Goal: Information Seeking & Learning: Understand process/instructions

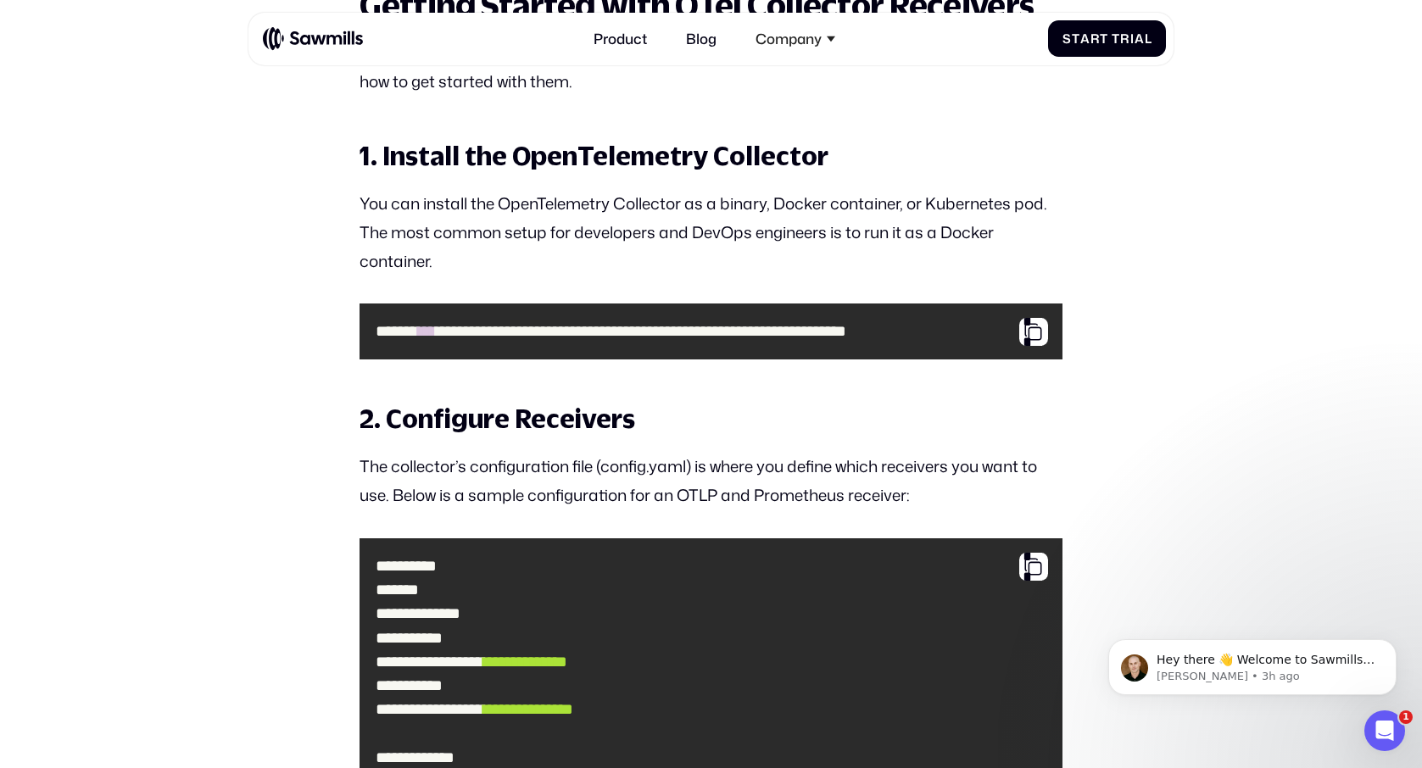
scroll to position [0, 25]
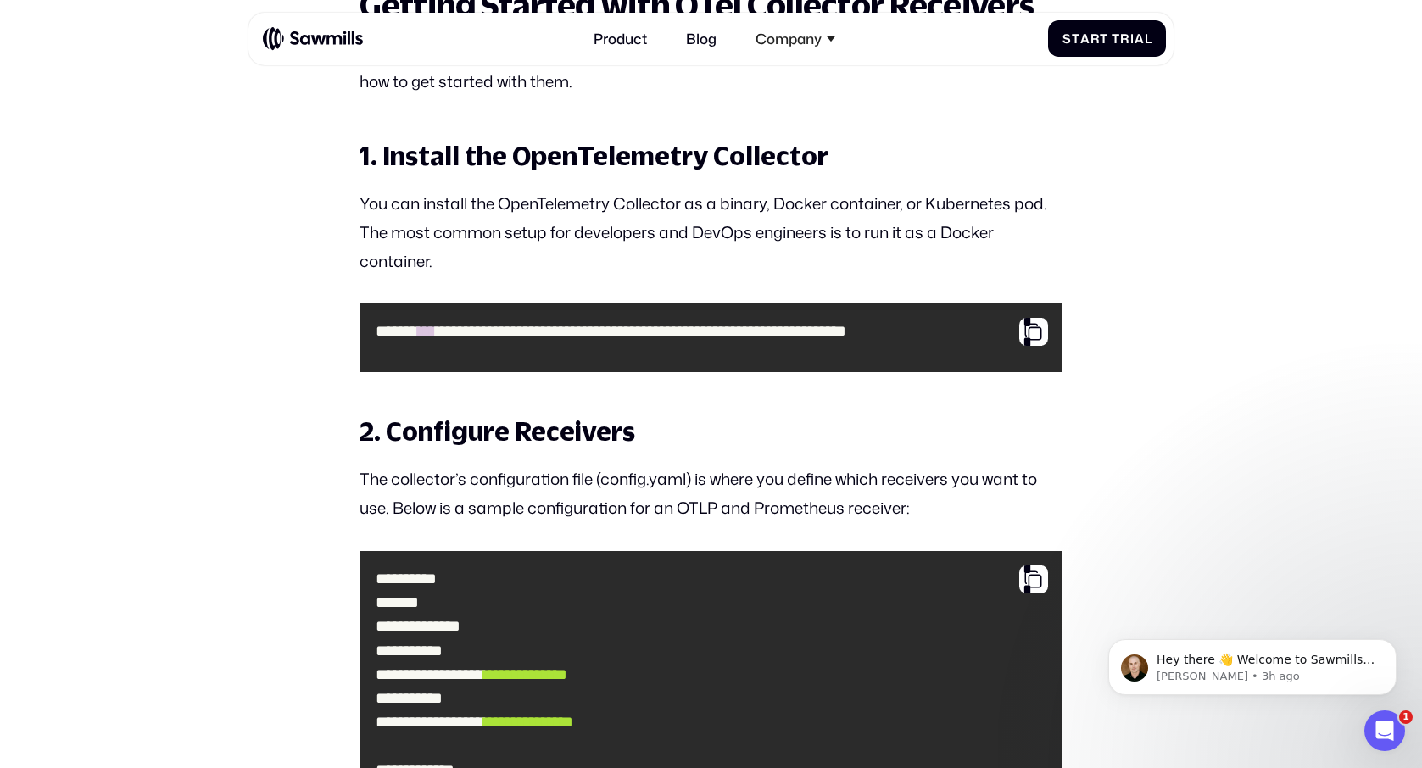
click at [849, 366] on pre "**********" at bounding box center [711, 338] width 702 height 69
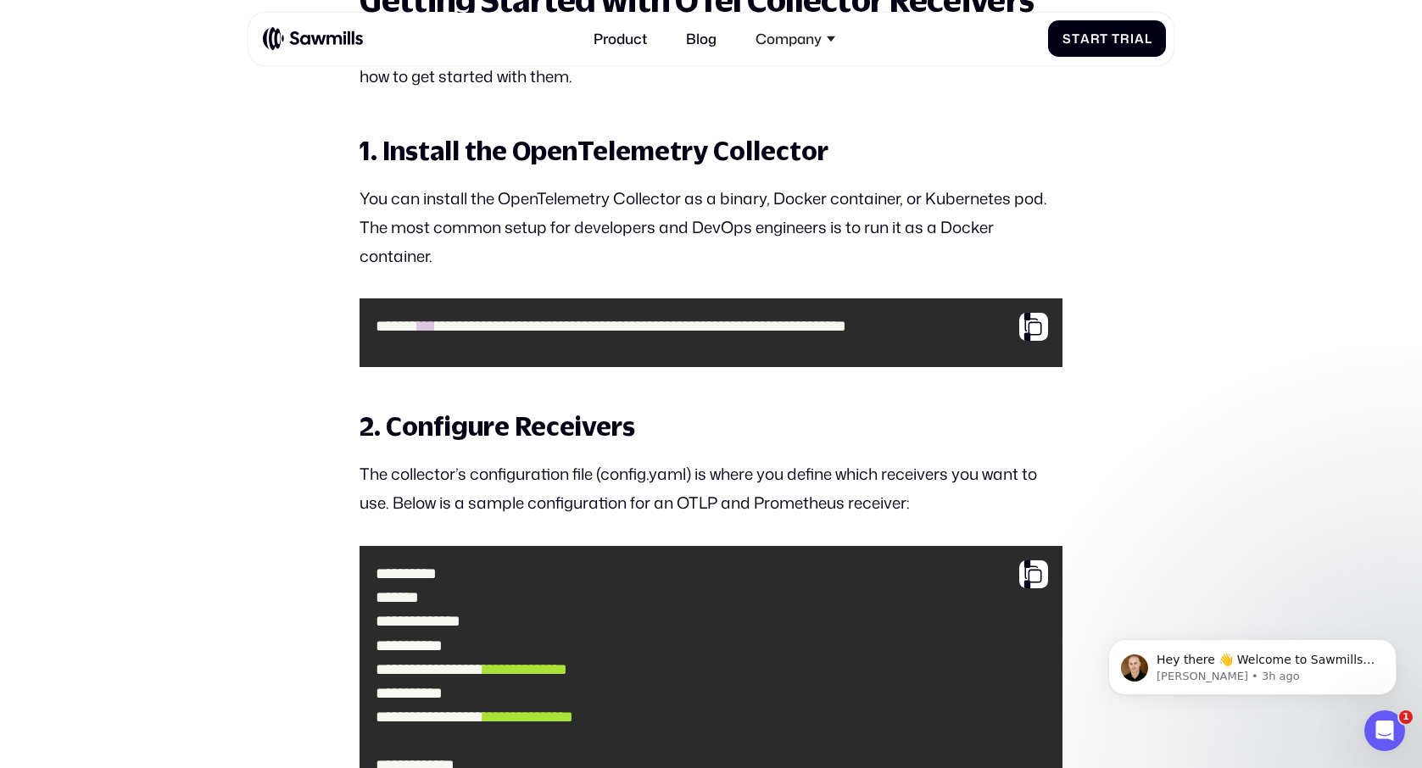
scroll to position [5756, 0]
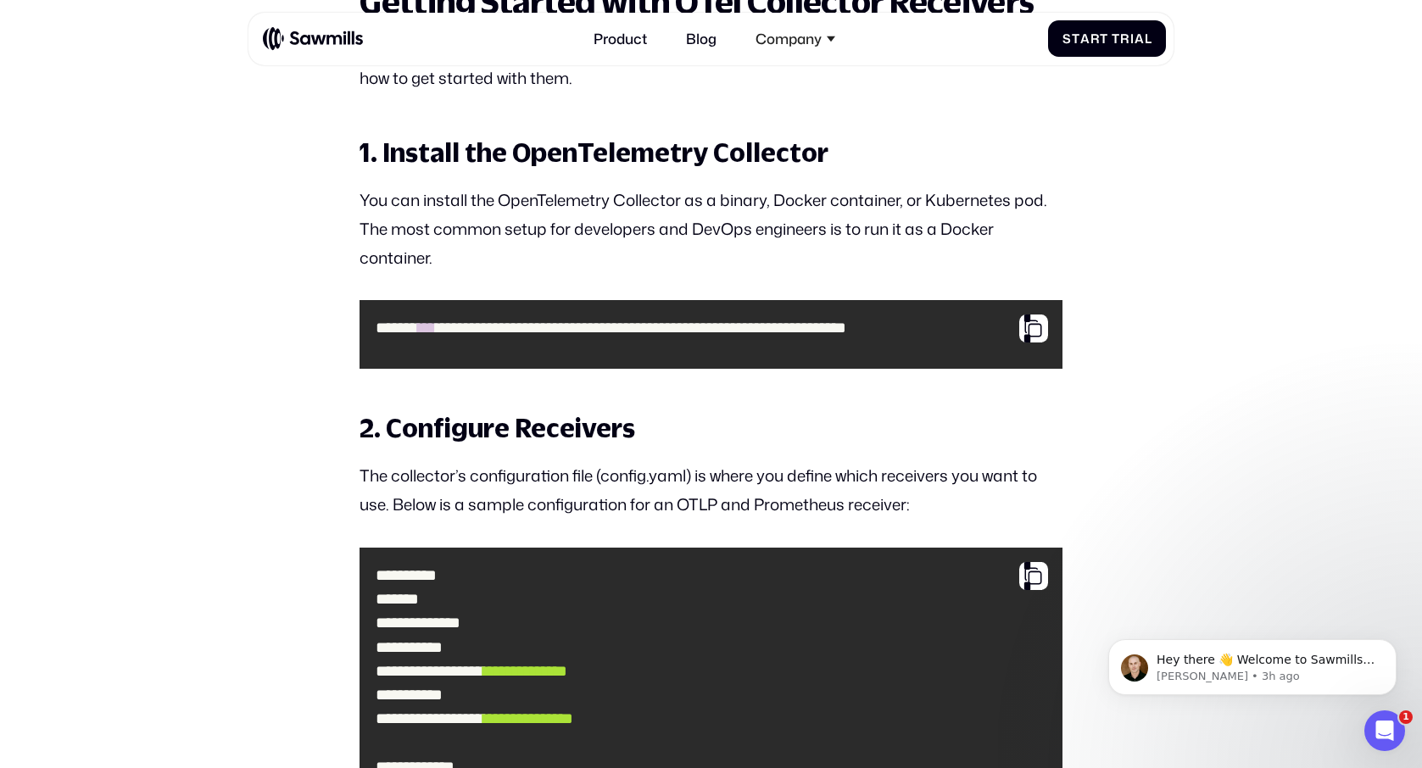
click at [863, 201] on p "You can install the OpenTelemetry Collector as a binary, Docker container, or K…" at bounding box center [711, 229] width 702 height 87
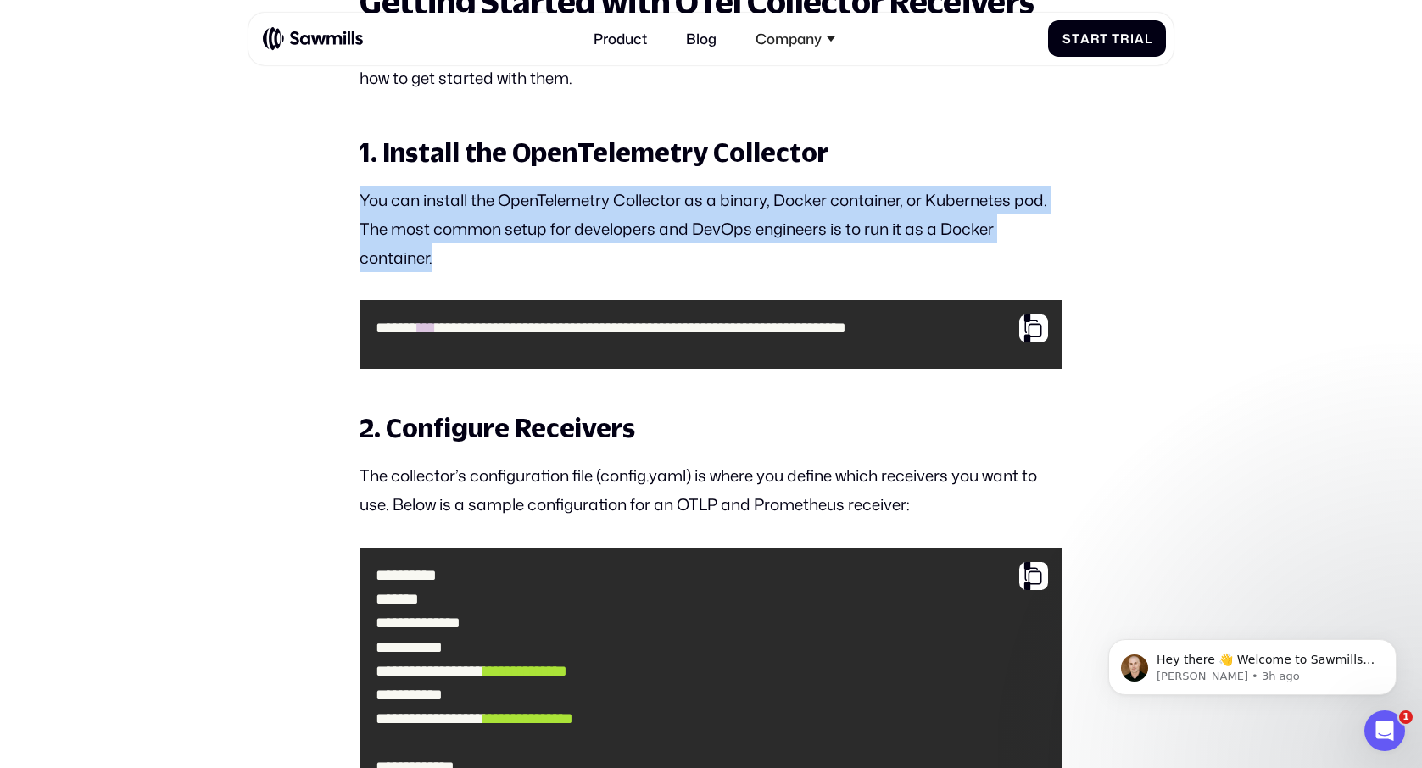
click at [863, 201] on p "You can install the OpenTelemetry Collector as a binary, Docker container, or K…" at bounding box center [711, 229] width 702 height 87
click at [742, 220] on p "You can install the OpenTelemetry Collector as a binary, Docker container, or K…" at bounding box center [711, 229] width 702 height 87
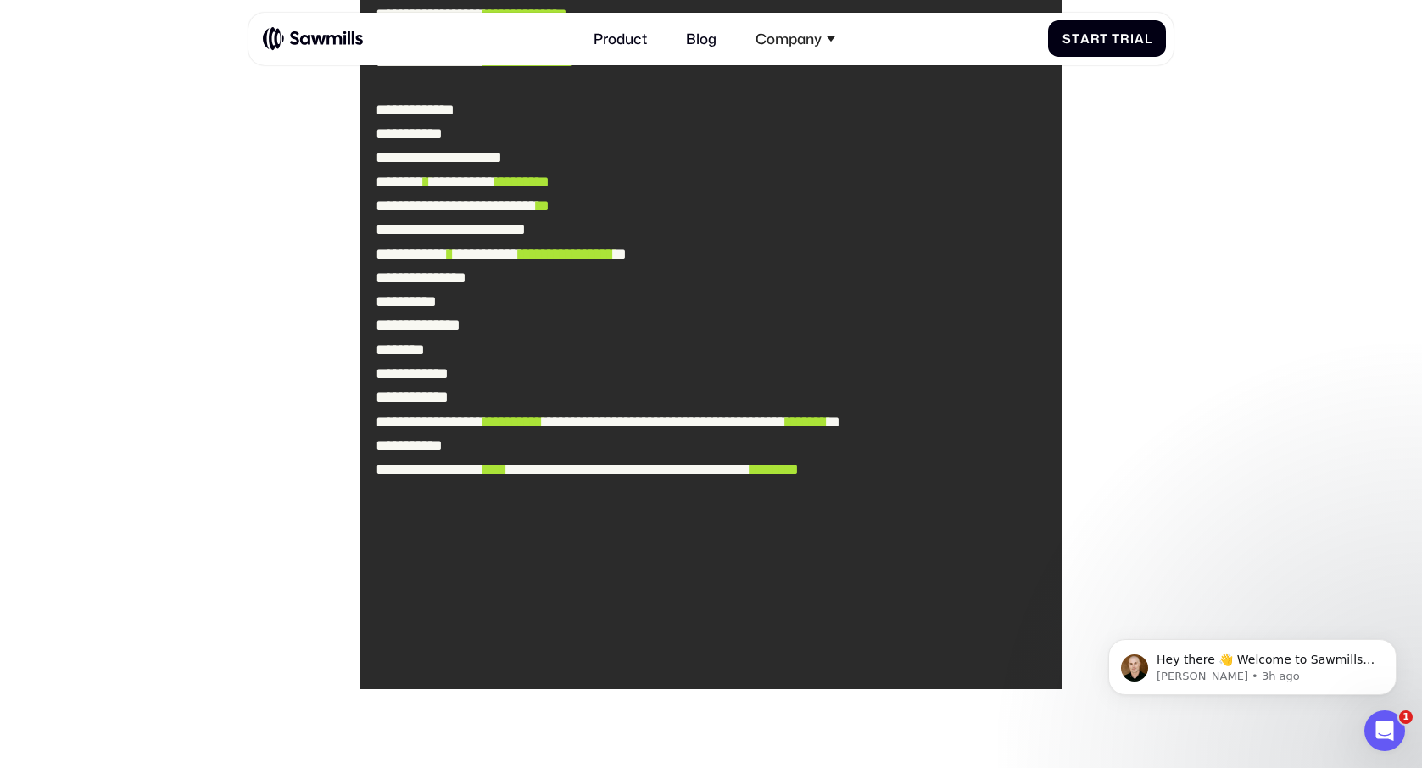
scroll to position [6414, 0]
click at [543, 429] on span "**********" at bounding box center [512, 421] width 59 height 16
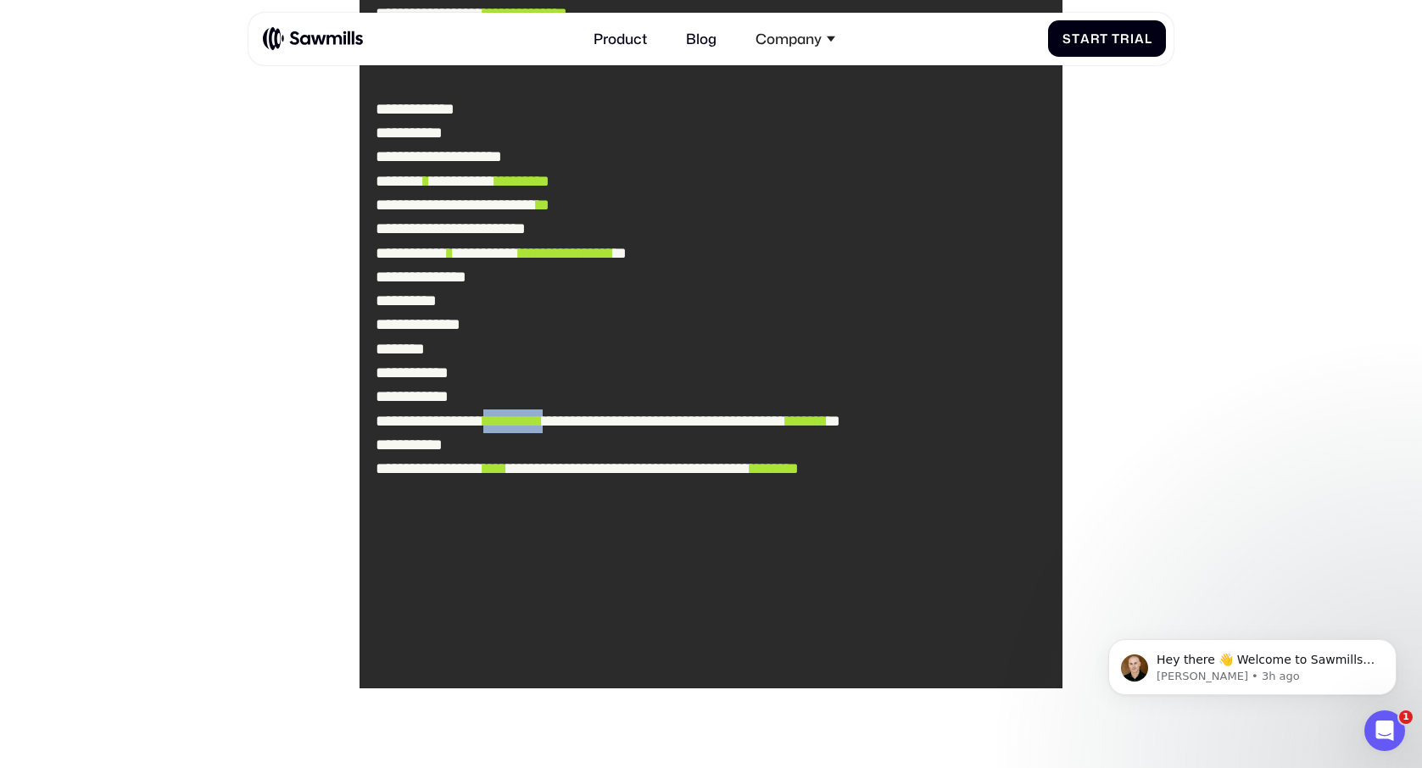
click at [543, 429] on span "**********" at bounding box center [512, 421] width 59 height 16
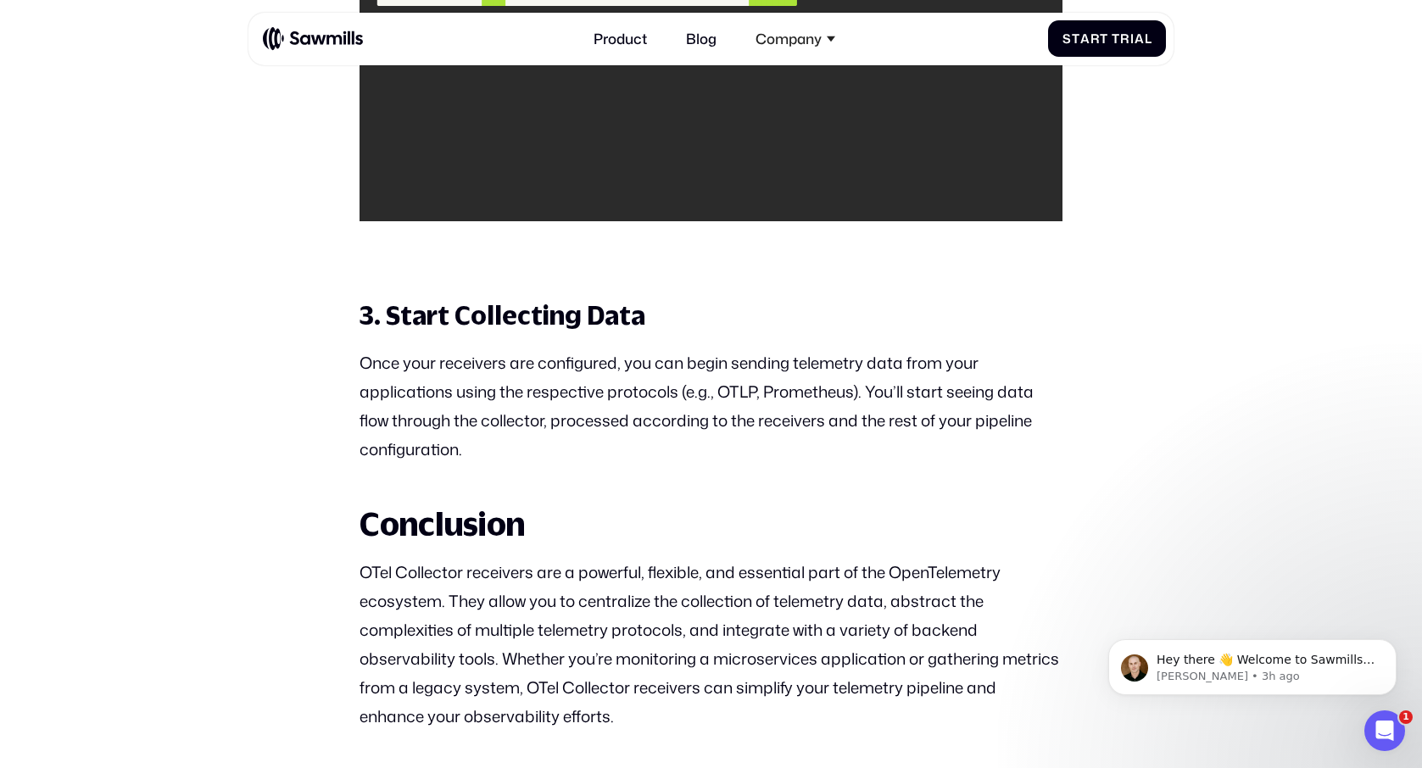
scroll to position [6882, 0]
click at [570, 364] on p "Once your receivers are configured, you can begin sending telemetry data from y…" at bounding box center [711, 405] width 702 height 115
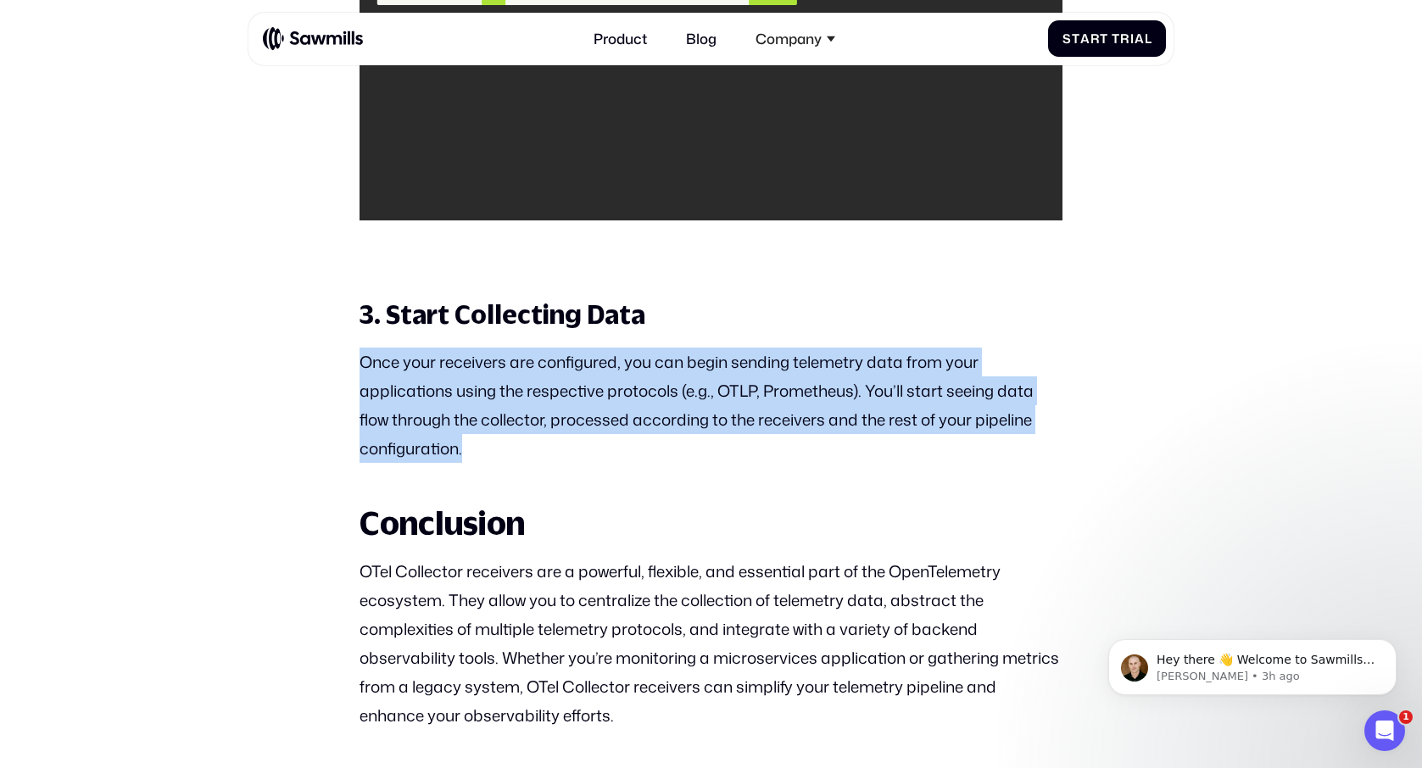
click at [570, 364] on p "Once your receivers are configured, you can begin sending telemetry data from y…" at bounding box center [711, 405] width 702 height 115
click at [535, 358] on p "Once your receivers are configured, you can begin sending telemetry data from y…" at bounding box center [711, 405] width 702 height 115
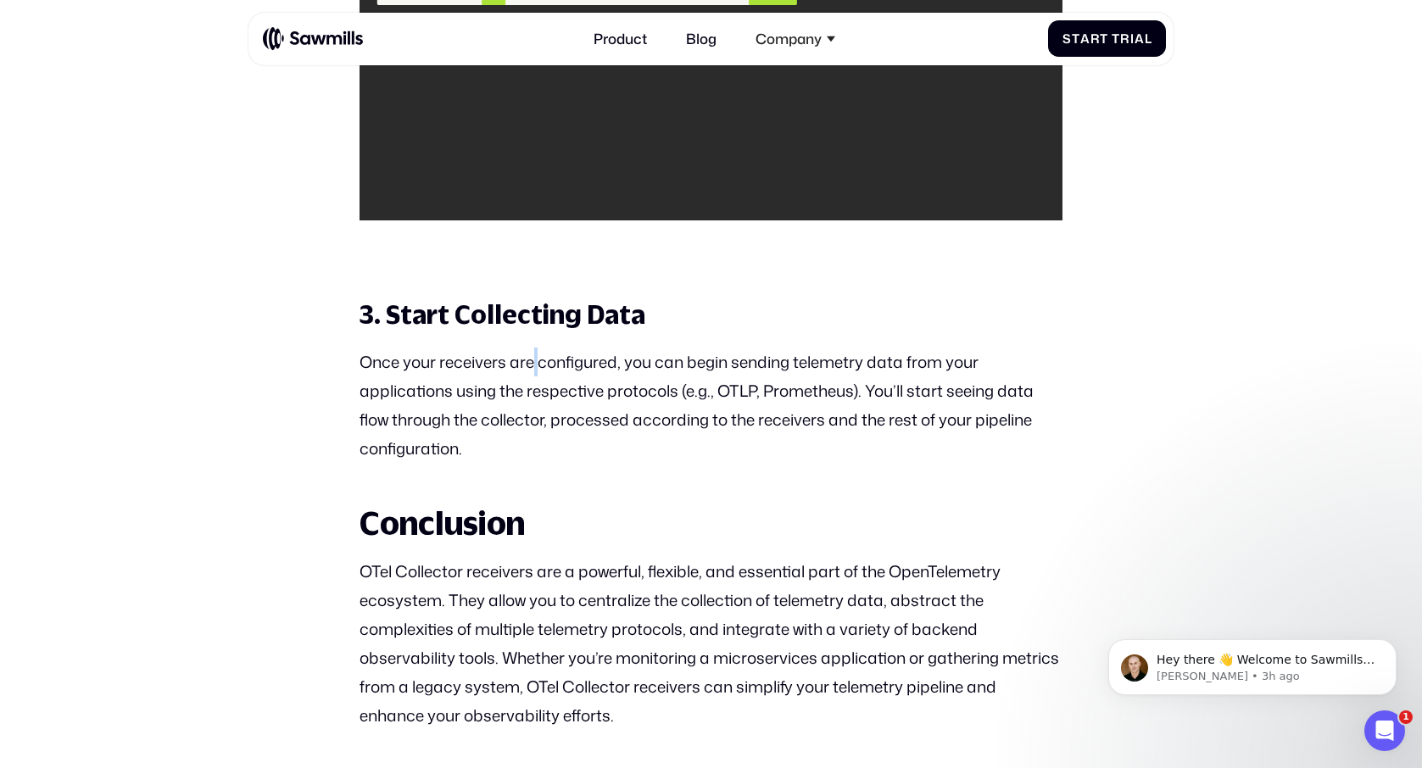
click at [535, 358] on p "Once your receivers are configured, you can begin sending telemetry data from y…" at bounding box center [711, 405] width 702 height 115
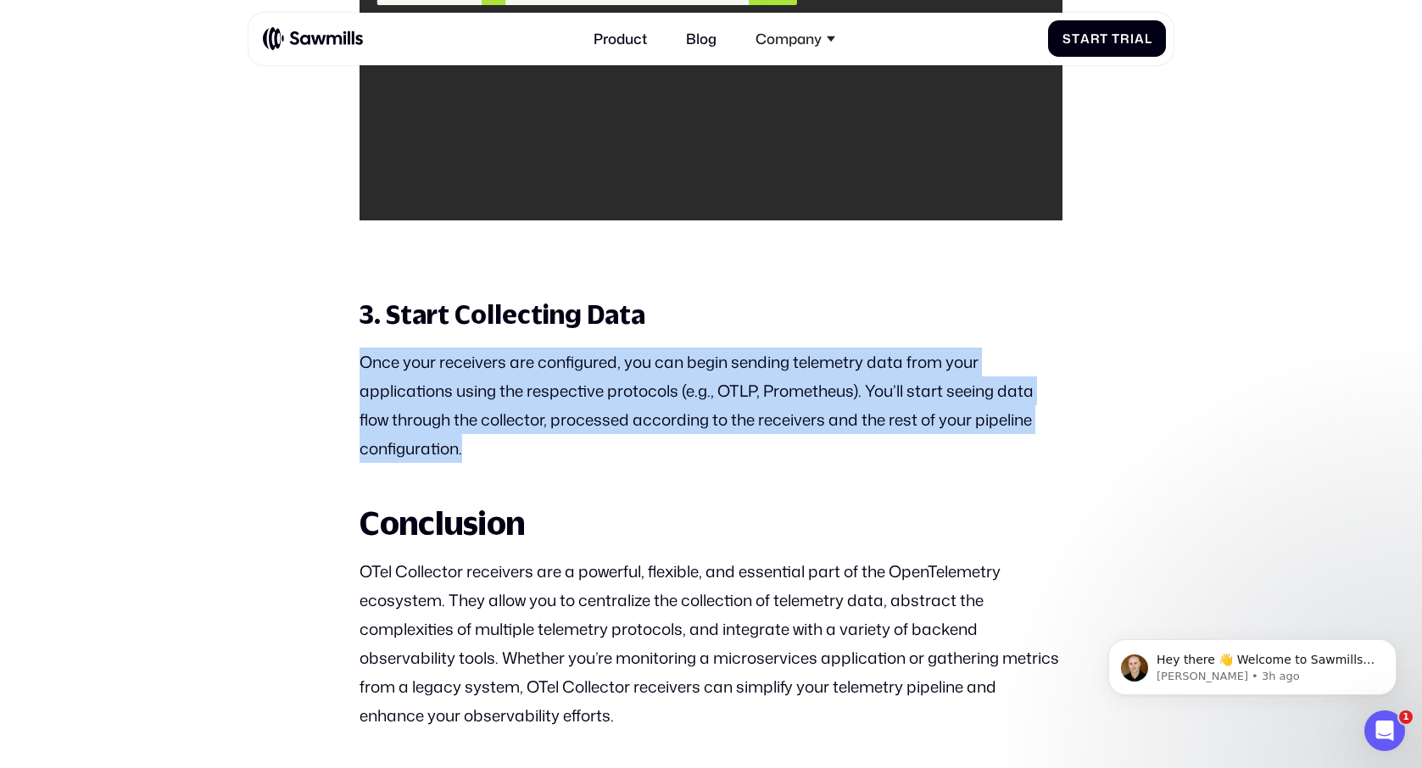
click at [535, 358] on p "Once your receivers are configured, you can begin sending telemetry data from y…" at bounding box center [711, 405] width 702 height 115
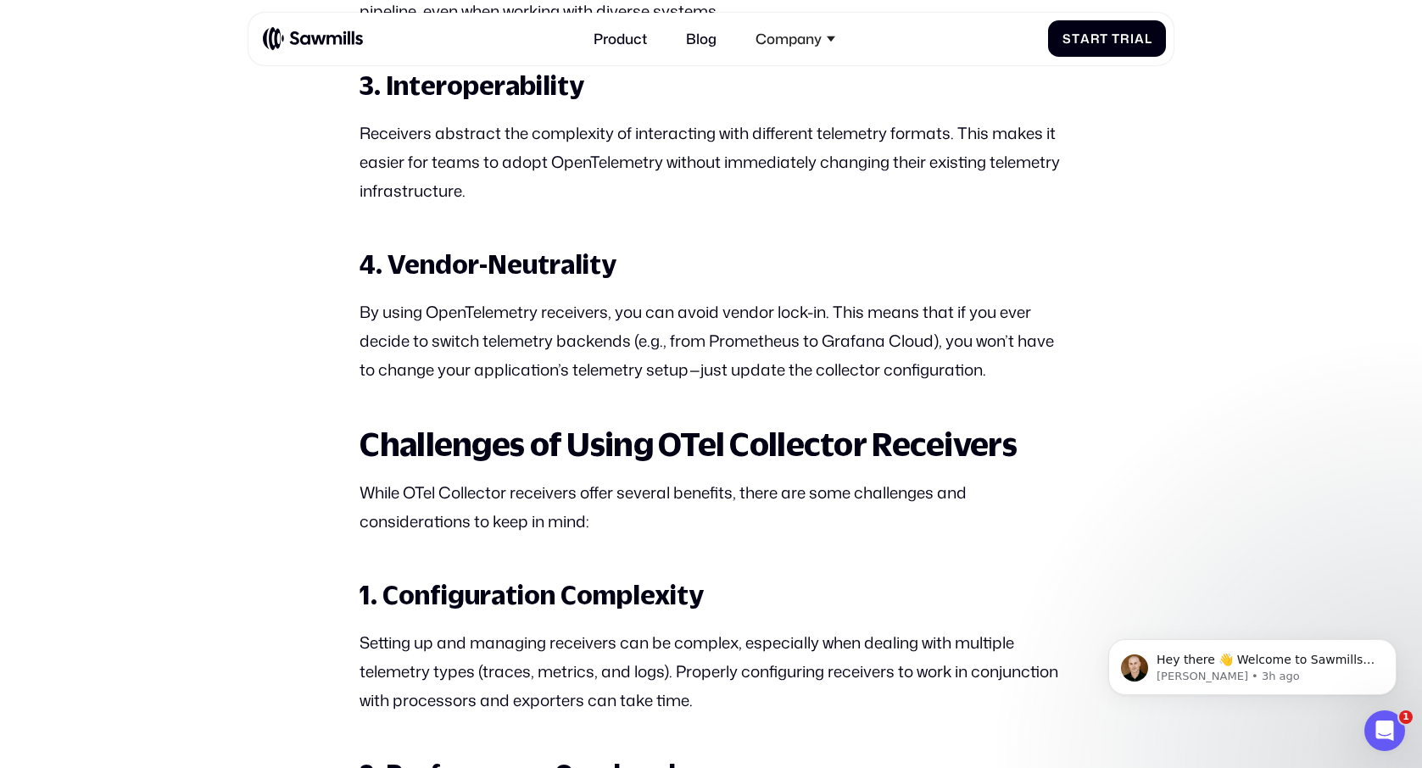
scroll to position [4631, 0]
